Goal: Transaction & Acquisition: Download file/media

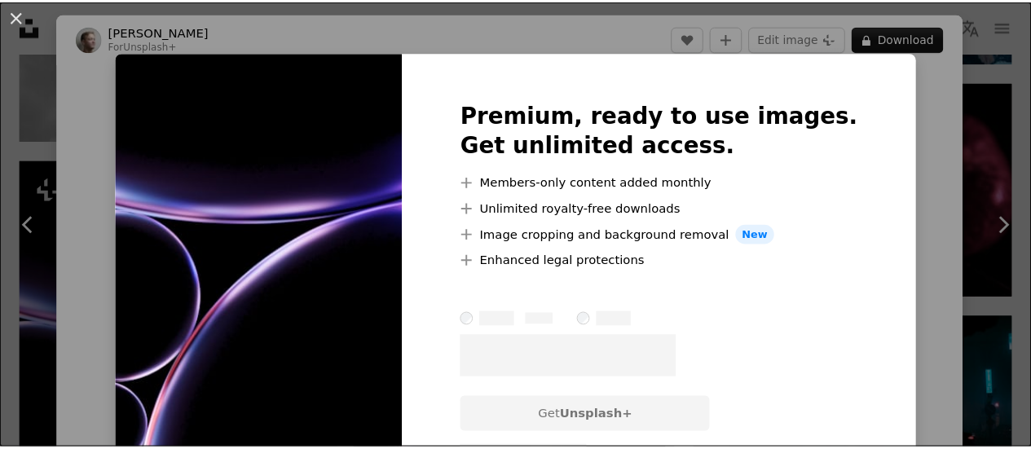
scroll to position [156, 0]
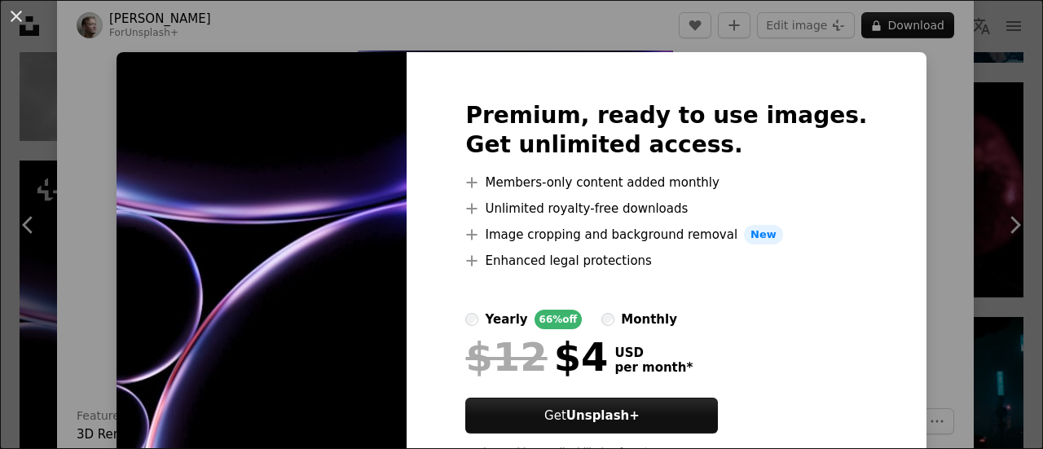
click at [927, 182] on div "An X shape Premium, ready to use images. Get unlimited access. A plus sign Memb…" at bounding box center [521, 224] width 1043 height 449
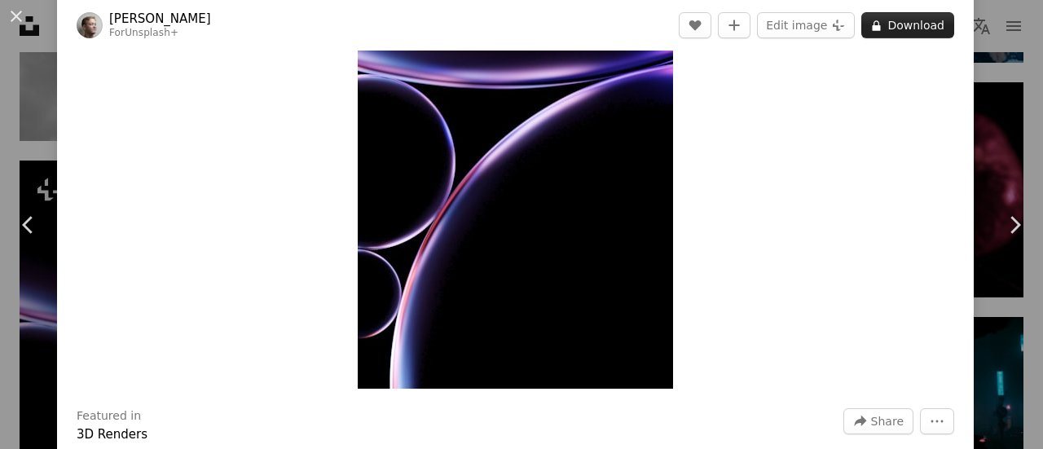
click at [886, 20] on button "A lock Download" at bounding box center [907, 25] width 93 height 26
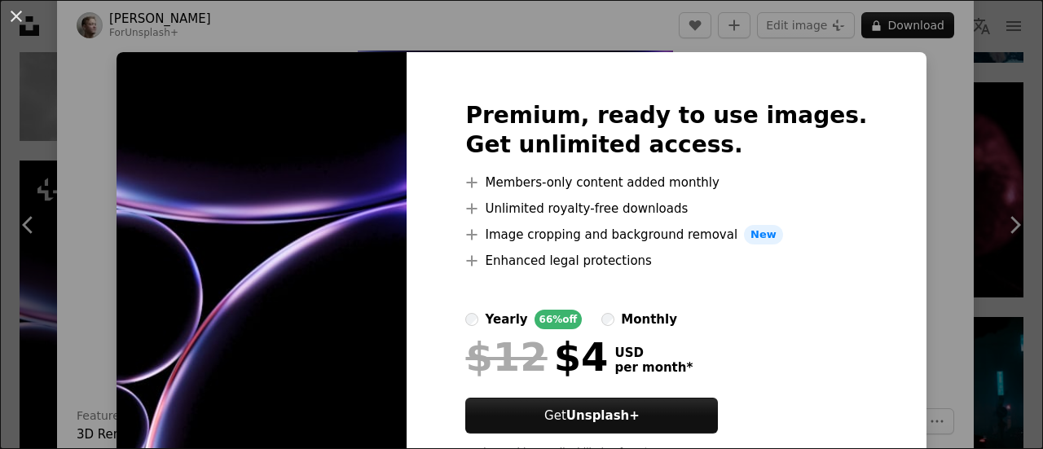
click at [945, 206] on div "An X shape Premium, ready to use images. Get unlimited access. A plus sign Memb…" at bounding box center [521, 224] width 1043 height 449
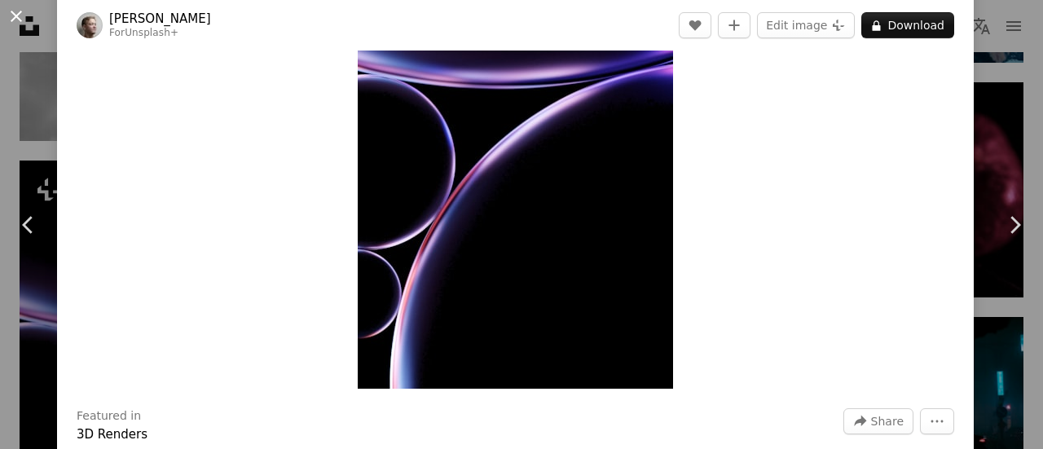
click at [13, 20] on button "An X shape" at bounding box center [17, 17] width 20 height 20
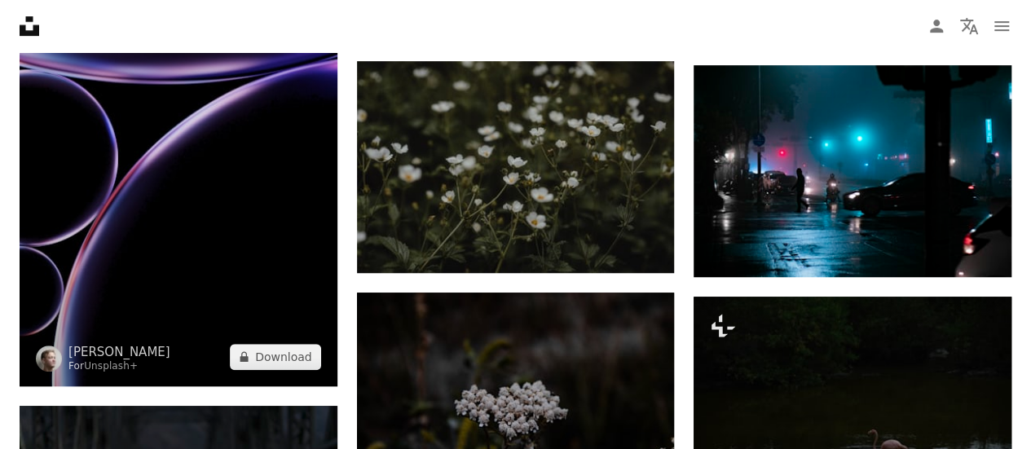
scroll to position [9708, 0]
